Goal: Find specific page/section: Find specific page/section

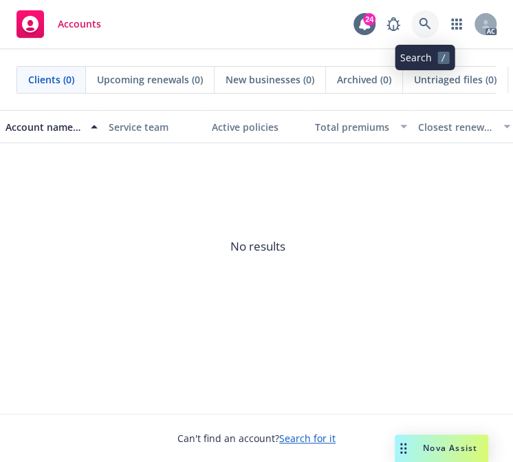
click at [431, 24] on link at bounding box center [425, 24] width 28 height 28
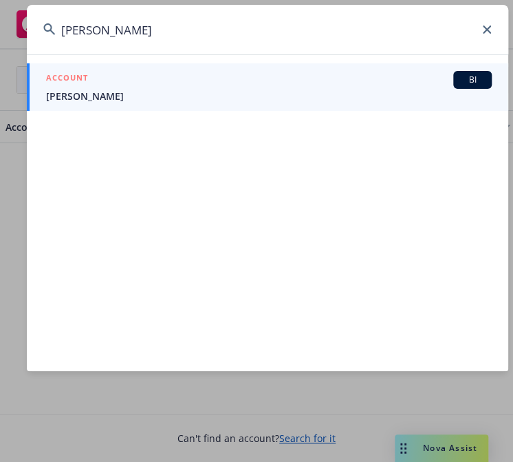
type input "[PERSON_NAME]"
click at [64, 95] on li "ACCOUNT BI [PERSON_NAME]" at bounding box center [268, 86] width 482 height 47
click at [74, 96] on span "[PERSON_NAME]" at bounding box center [269, 96] width 446 height 14
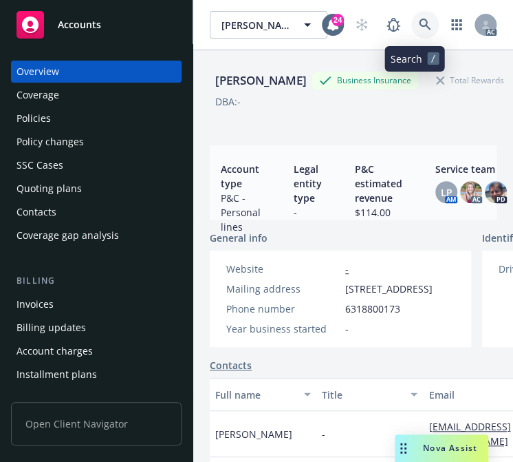
click at [419, 20] on icon at bounding box center [425, 25] width 12 height 12
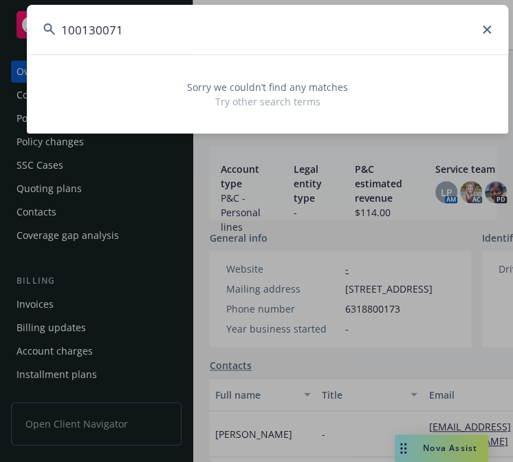
type input "100130071"
click at [486, 31] on icon at bounding box center [487, 29] width 8 height 8
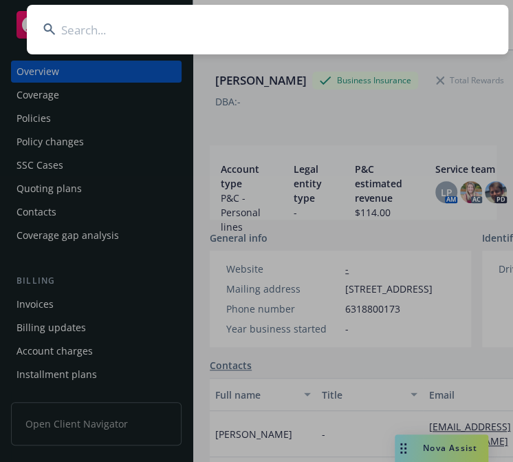
click at [96, 29] on input at bounding box center [268, 30] width 482 height 50
paste input "100130071"
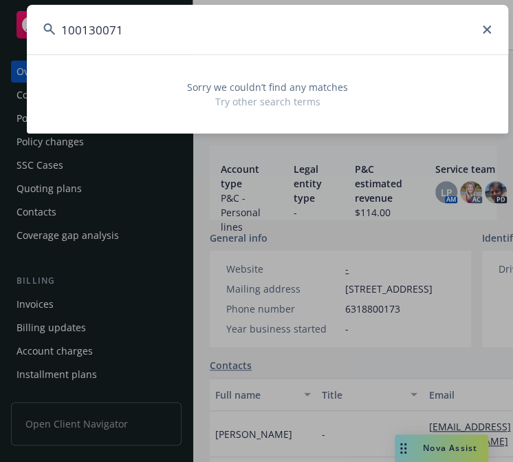
drag, startPoint x: 129, startPoint y: 25, endPoint x: 109, endPoint y: 24, distance: 19.3
click at [109, 24] on input "100130071" at bounding box center [268, 30] width 482 height 50
type input "1001300871"
drag, startPoint x: 142, startPoint y: 30, endPoint x: 8, endPoint y: 21, distance: 133.8
click at [8, 21] on div "1001300871 Sorry we couldn’t find any matches Try other search terms" at bounding box center [256, 231] width 513 height 462
